Goal: Task Accomplishment & Management: Manage account settings

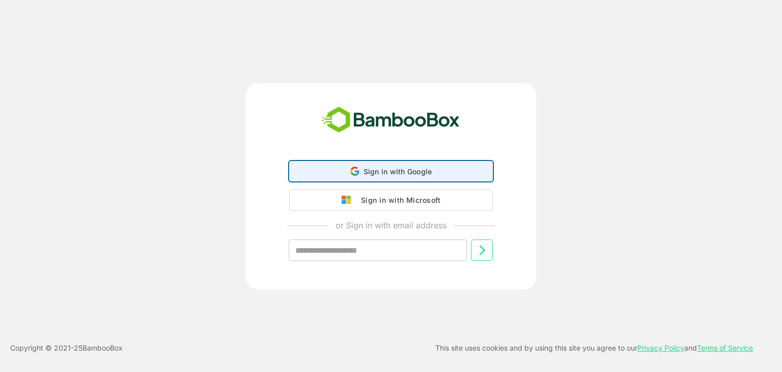
click at [368, 171] on span "Sign in with Google" at bounding box center [398, 171] width 69 height 9
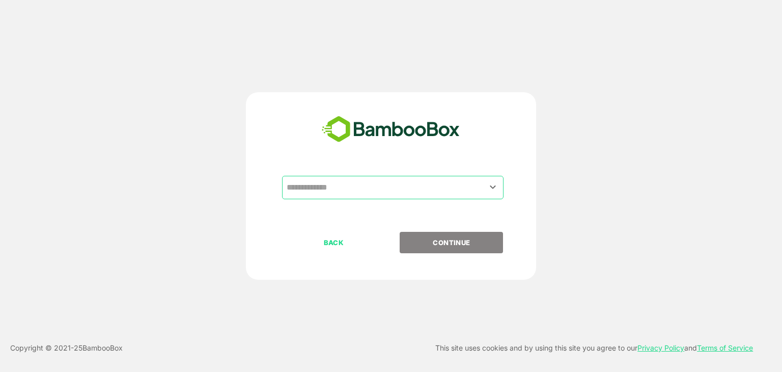
click at [361, 188] on input "text" at bounding box center [392, 187] width 217 height 19
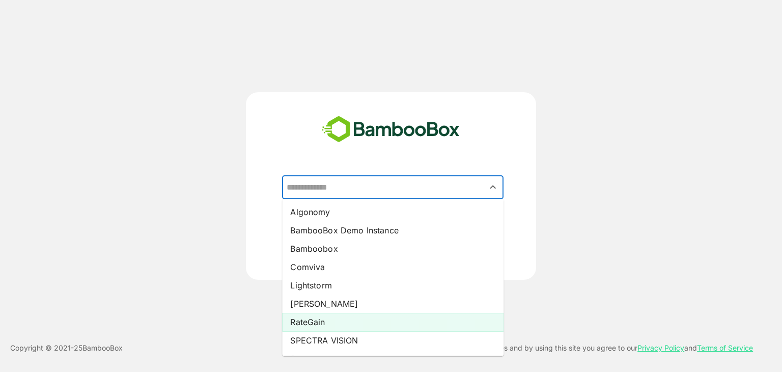
scroll to position [53, 0]
click at [314, 326] on li "XERAGO" at bounding box center [393, 324] width 222 height 18
type input "******"
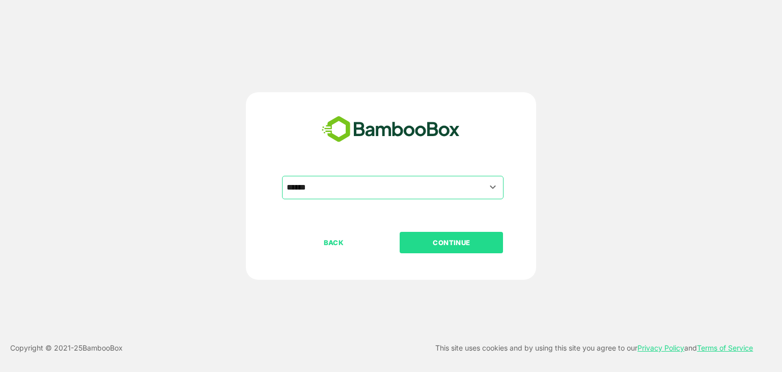
click at [484, 234] on button "CONTINUE" at bounding box center [451, 242] width 103 height 21
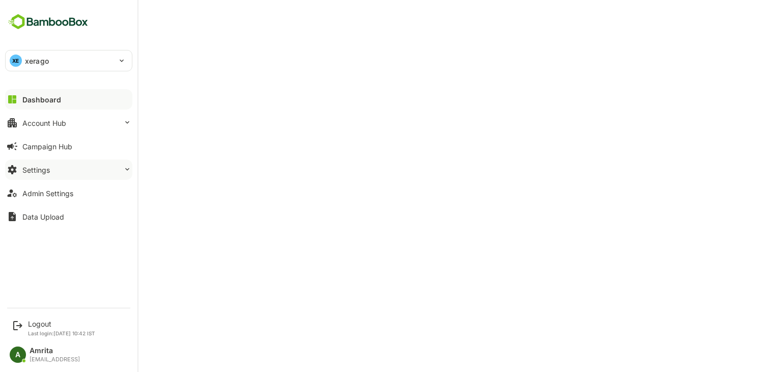
click at [56, 169] on button "Settings" at bounding box center [68, 169] width 127 height 20
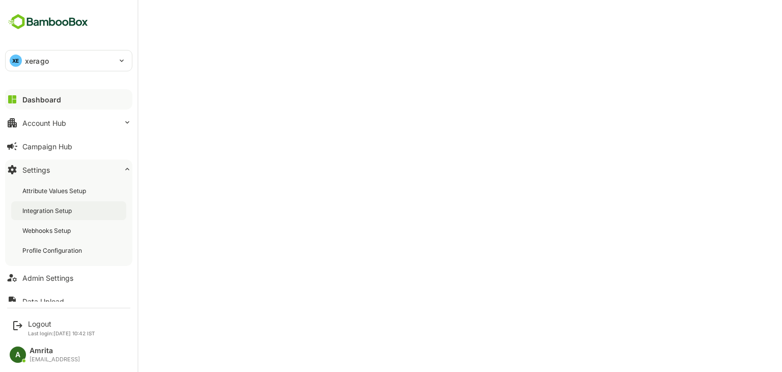
click at [55, 216] on div "Integration Setup" at bounding box center [68, 210] width 115 height 19
click at [51, 279] on div "Admin Settings" at bounding box center [47, 277] width 51 height 9
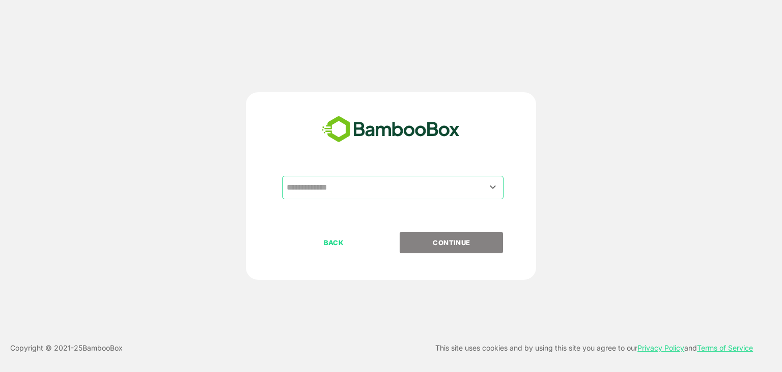
click at [378, 163] on div "​ BACK CONTINUE" at bounding box center [391, 185] width 290 height 187
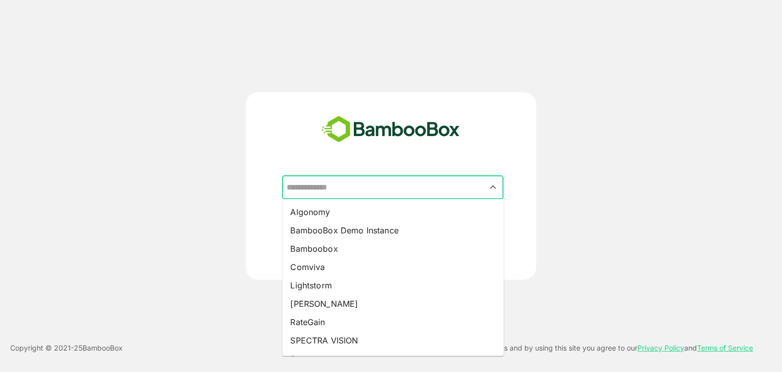
click at [368, 182] on input "text" at bounding box center [392, 187] width 217 height 19
drag, startPoint x: 340, startPoint y: 302, endPoint x: 291, endPoint y: 309, distance: 49.4
click at [291, 309] on li "[PERSON_NAME]" at bounding box center [393, 303] width 222 height 18
type input "*****"
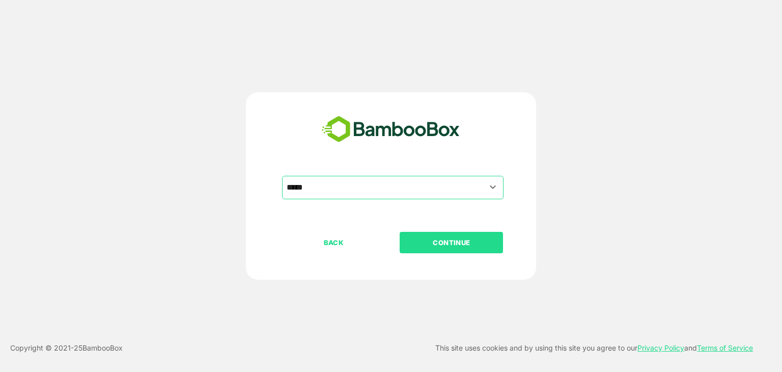
click at [473, 239] on p "CONTINUE" at bounding box center [452, 242] width 102 height 11
